Goal: Navigation & Orientation: Find specific page/section

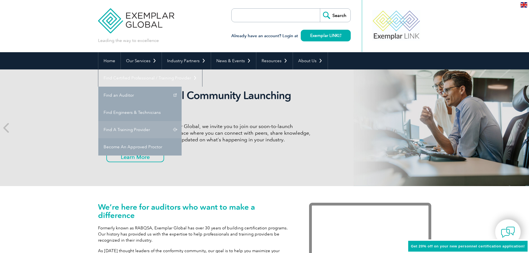
click at [182, 121] on link "Find A Training Provider" at bounding box center [139, 129] width 83 height 17
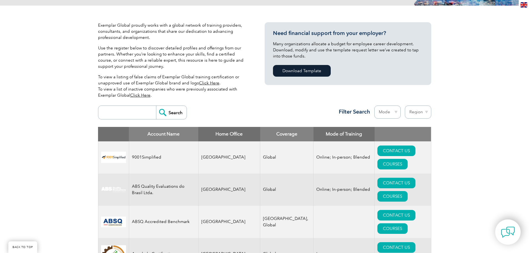
scroll to position [111, 0]
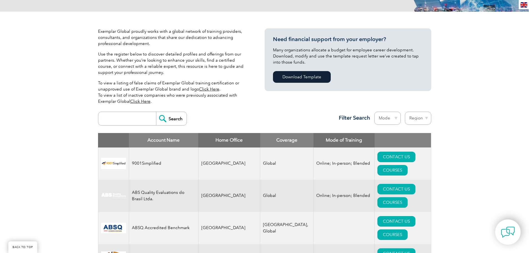
click at [208, 89] on link "Click Here" at bounding box center [209, 89] width 20 height 5
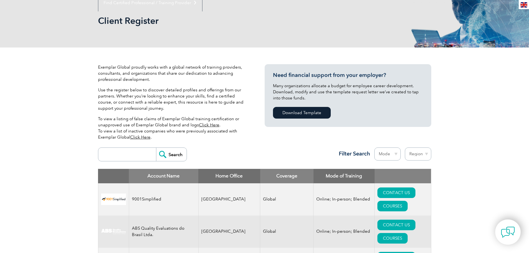
scroll to position [139, 0]
